Goal: Task Accomplishment & Management: Manage account settings

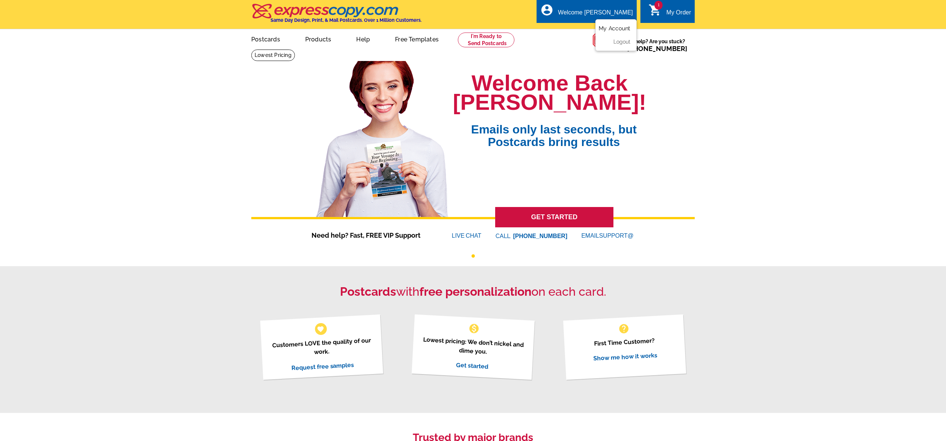
click at [616, 26] on link "My Account" at bounding box center [615, 28] width 32 height 7
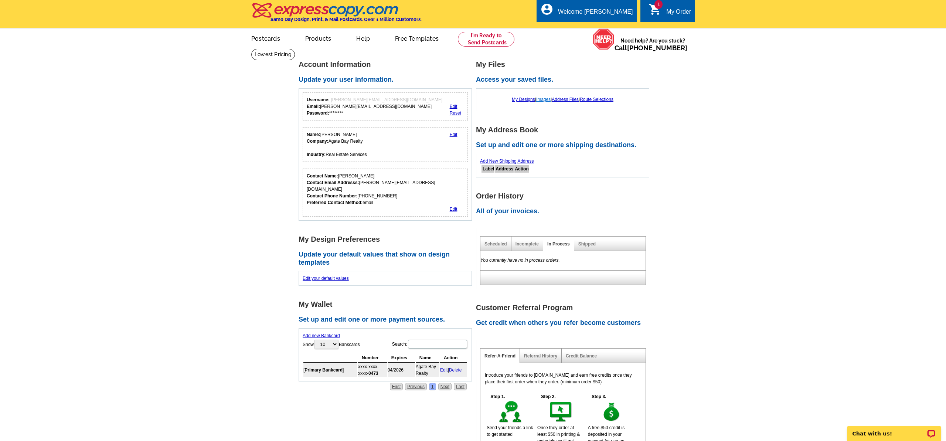
scroll to position [1, 0]
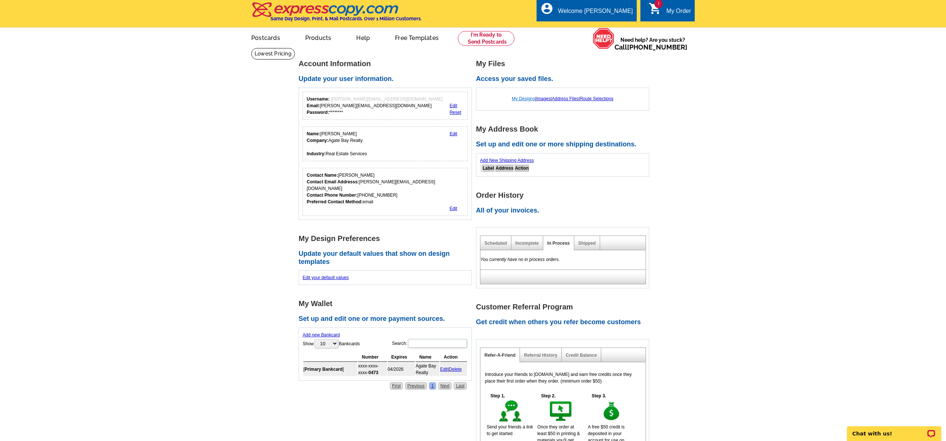
click at [528, 100] on link "My Designs" at bounding box center [523, 98] width 23 height 5
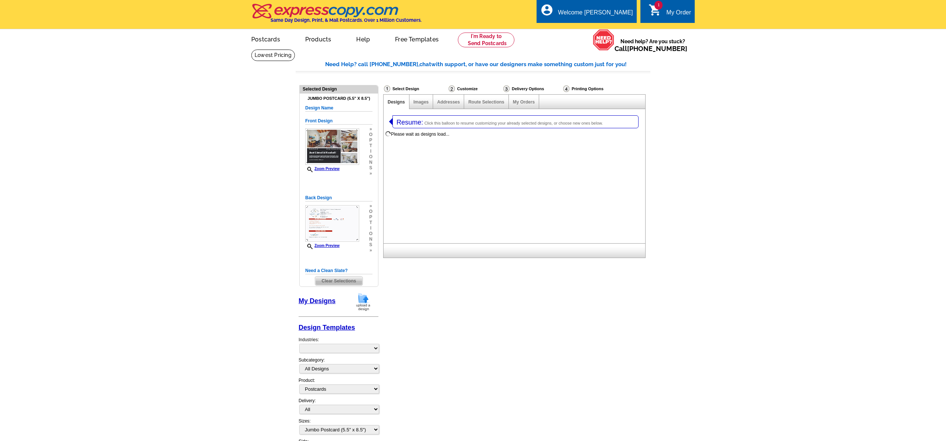
select select "1"
select select "2"
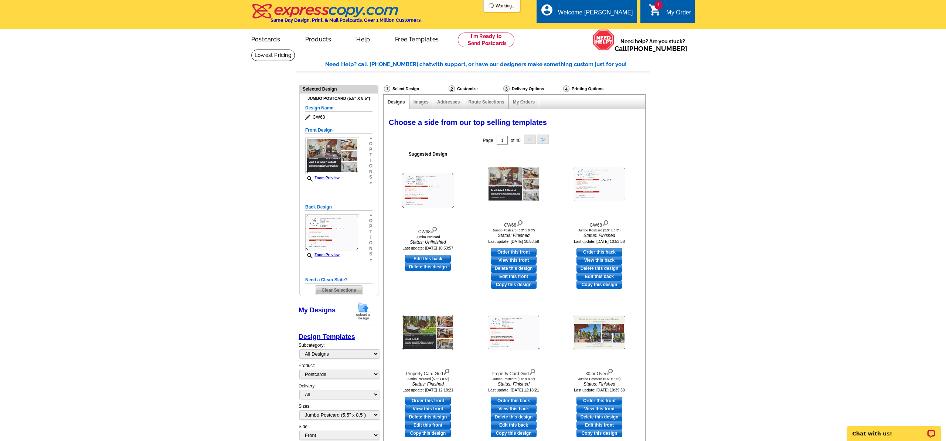
click at [678, 15] on div "My Order" at bounding box center [678, 14] width 25 height 10
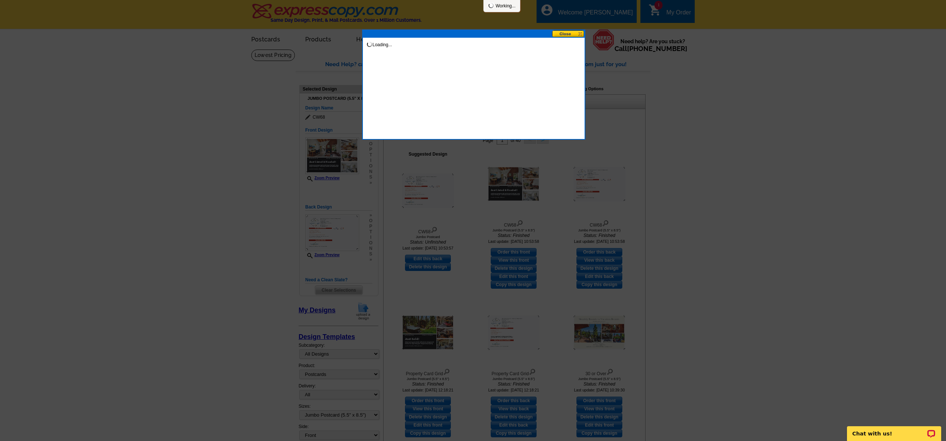
click at [565, 34] on button at bounding box center [568, 33] width 33 height 7
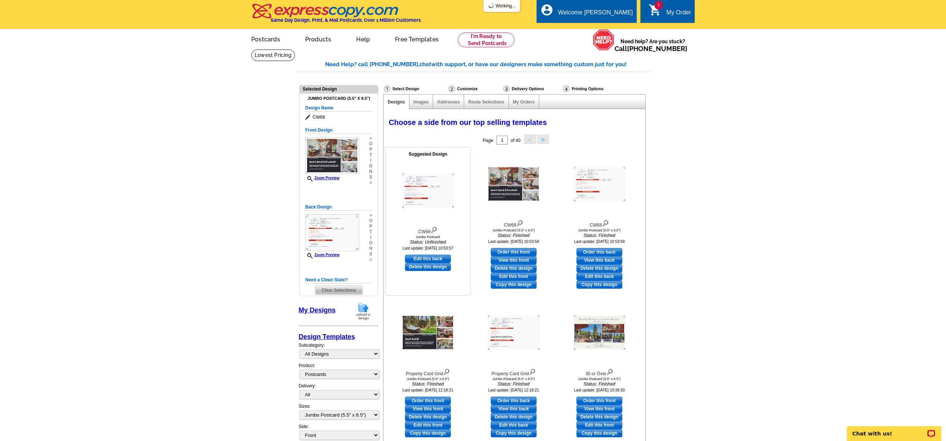
click at [426, 258] on link "Edit this back" at bounding box center [428, 259] width 46 height 8
select select "front"
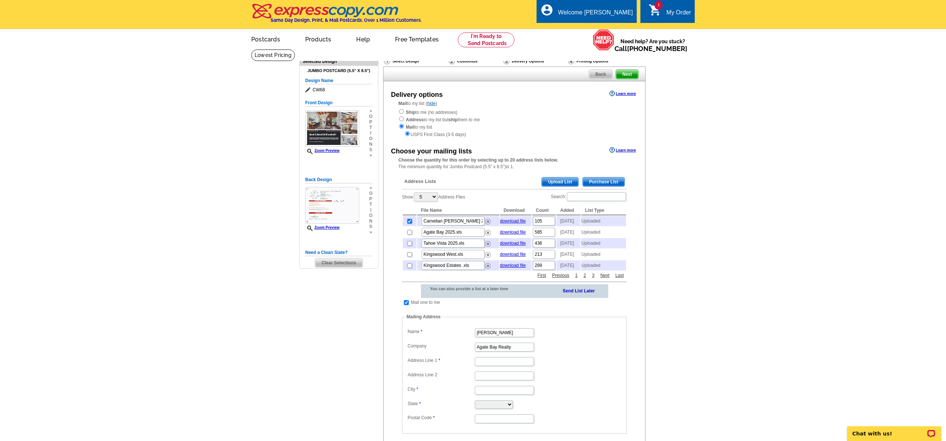
click at [308, 89] on icon at bounding box center [308, 90] width 7 height 6
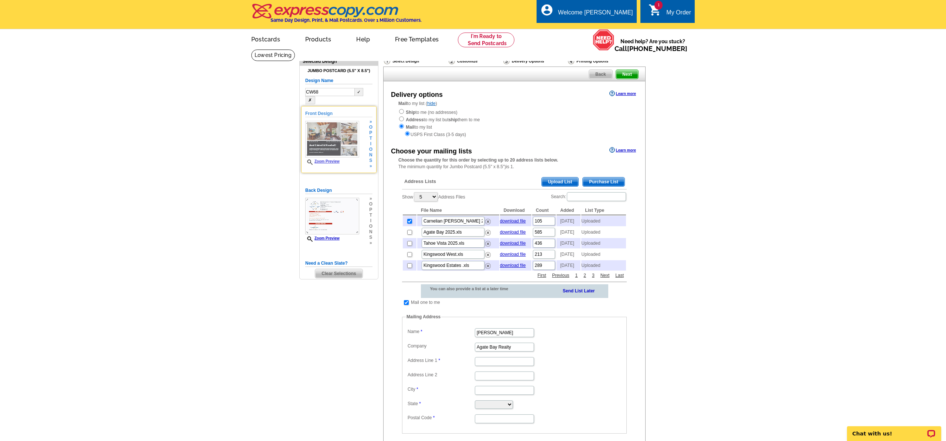
click at [322, 133] on img at bounding box center [332, 139] width 54 height 37
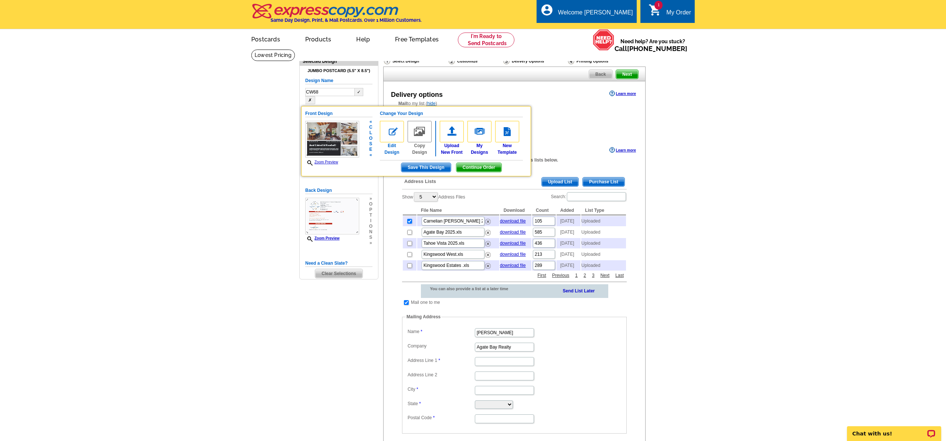
click at [392, 126] on img at bounding box center [392, 131] width 24 height 21
